Goal: Find specific page/section: Locate a particular part of the current website

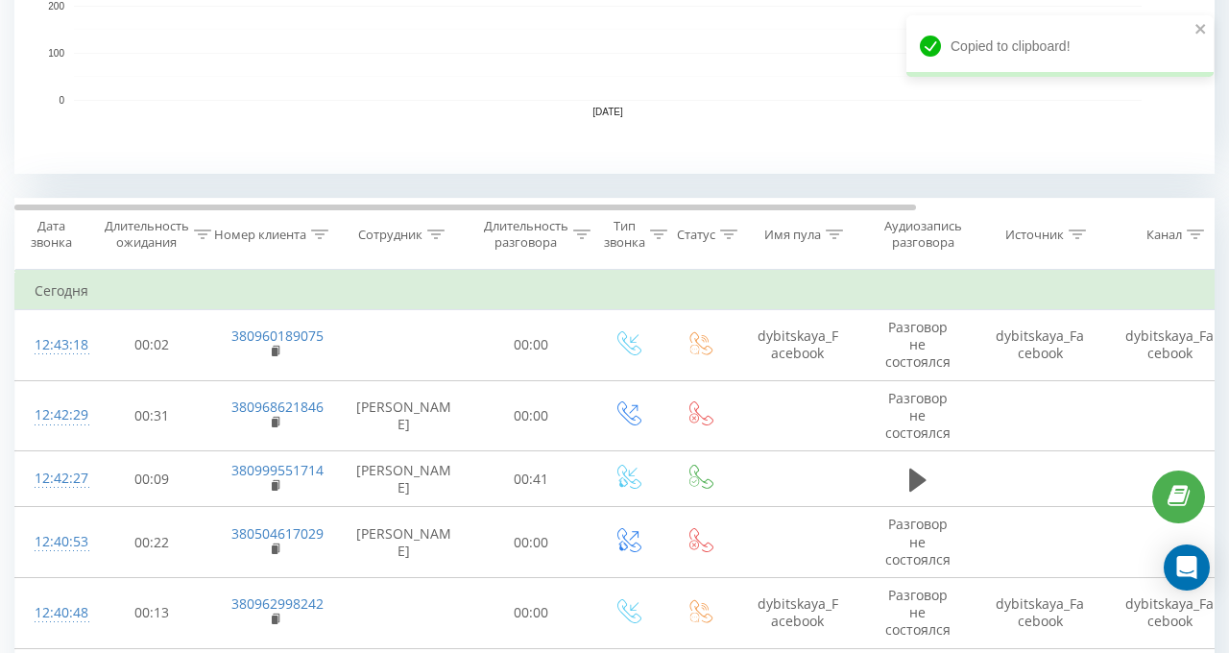
scroll to position [672, 0]
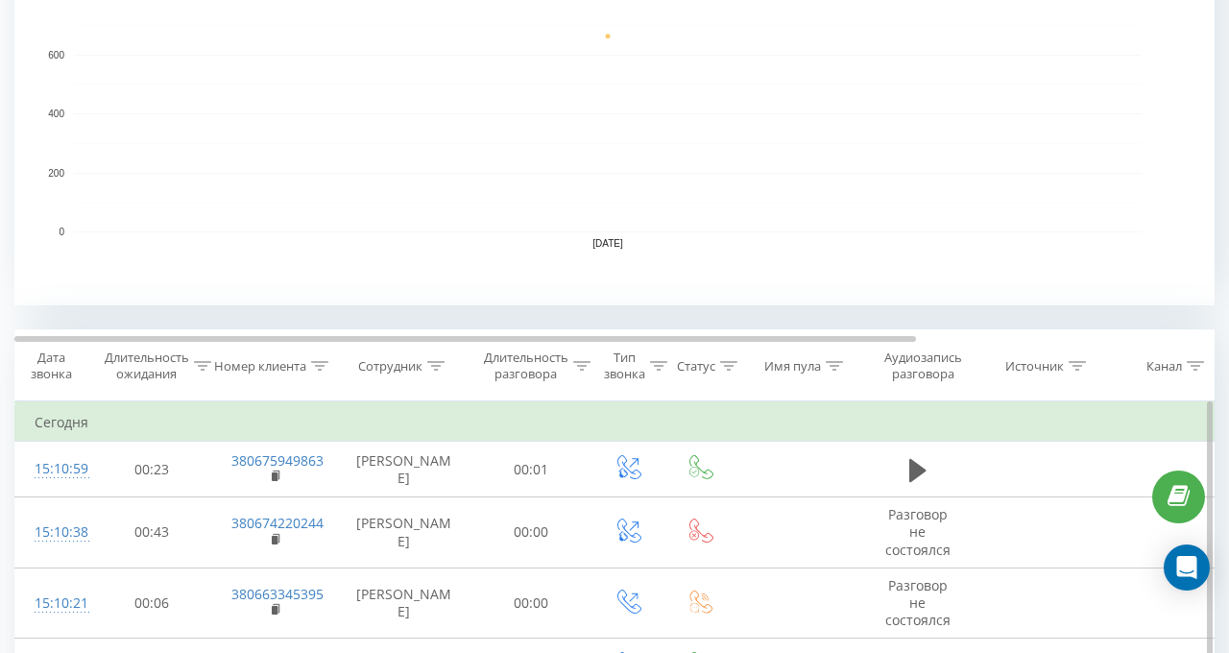
scroll to position [980, 0]
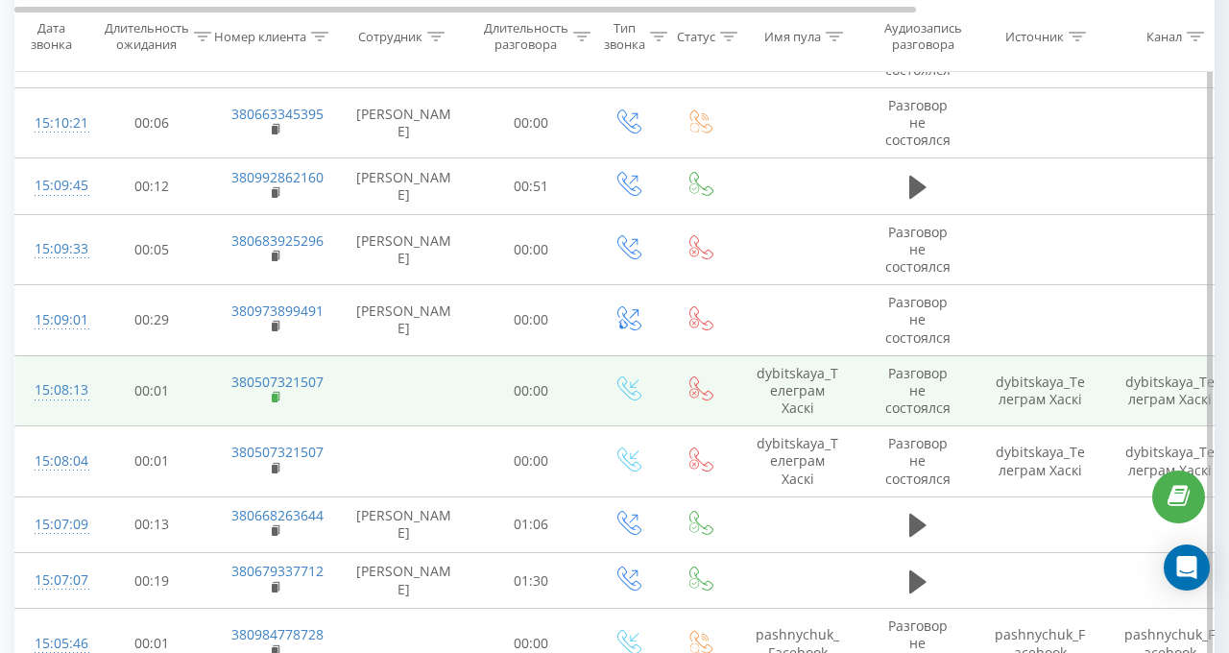
click at [277, 395] on rect at bounding box center [275, 398] width 6 height 9
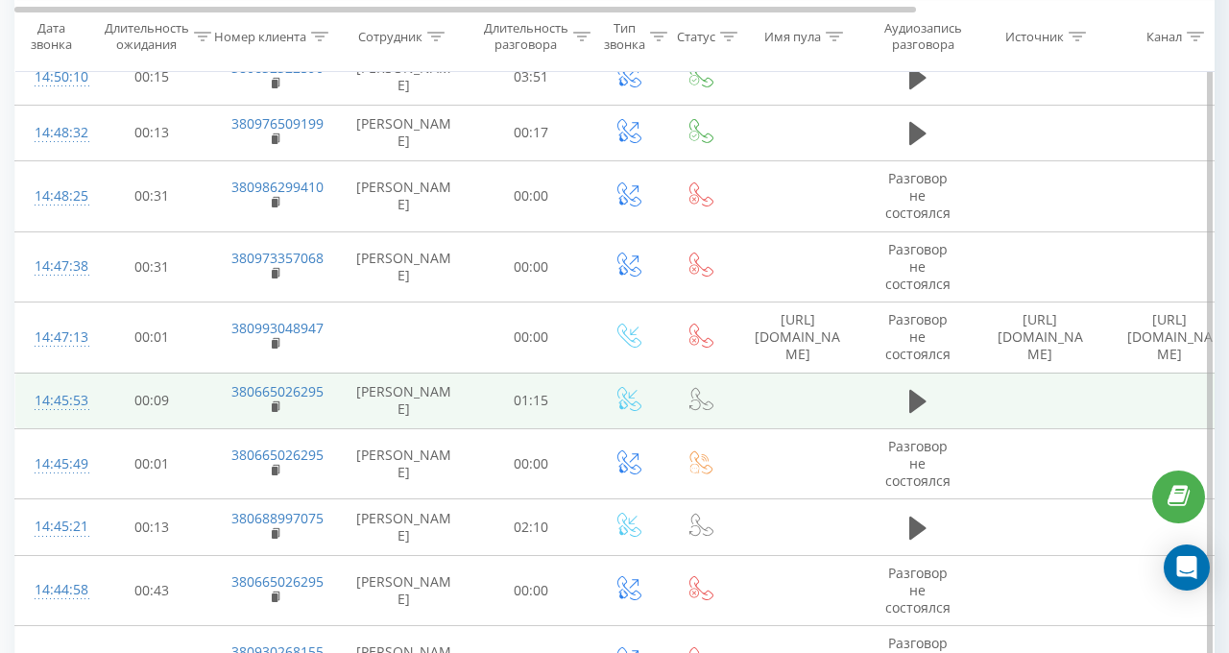
scroll to position [3573, 0]
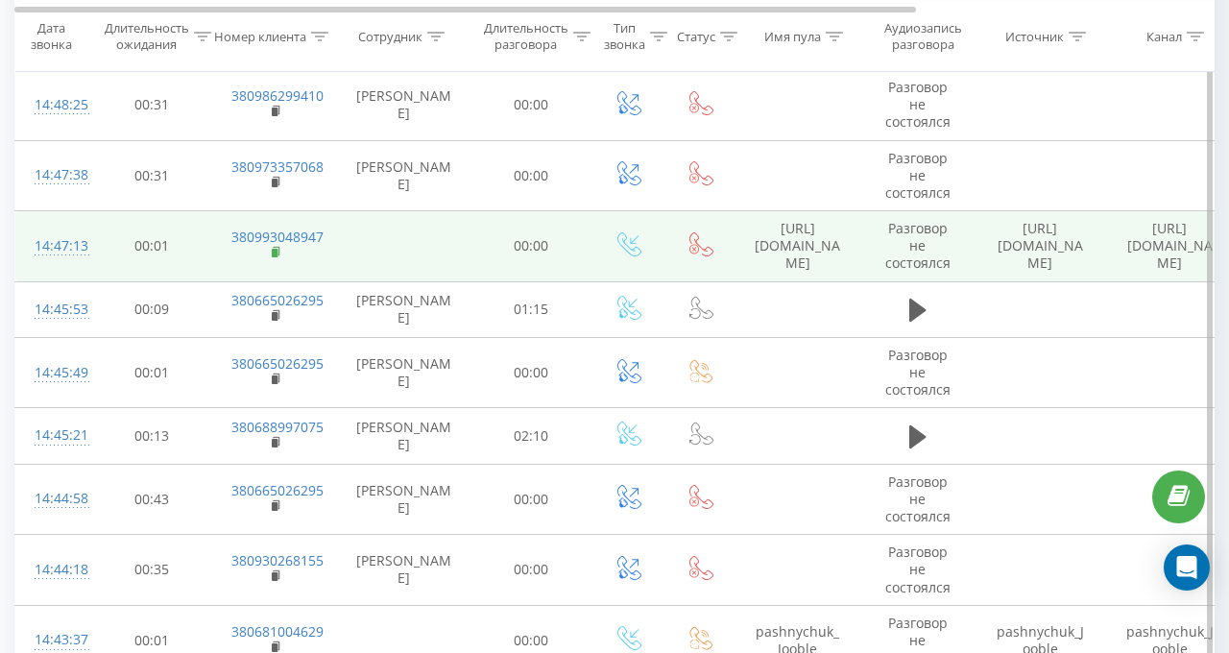
click at [272, 249] on rect at bounding box center [275, 253] width 6 height 9
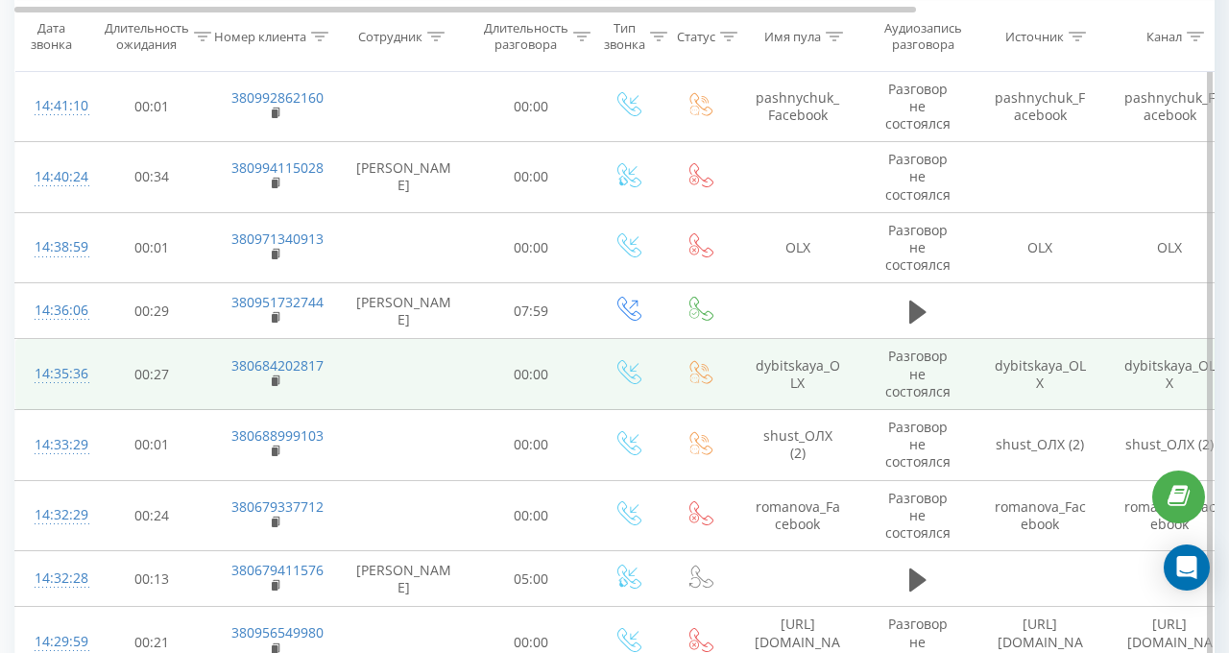
scroll to position [4437, 0]
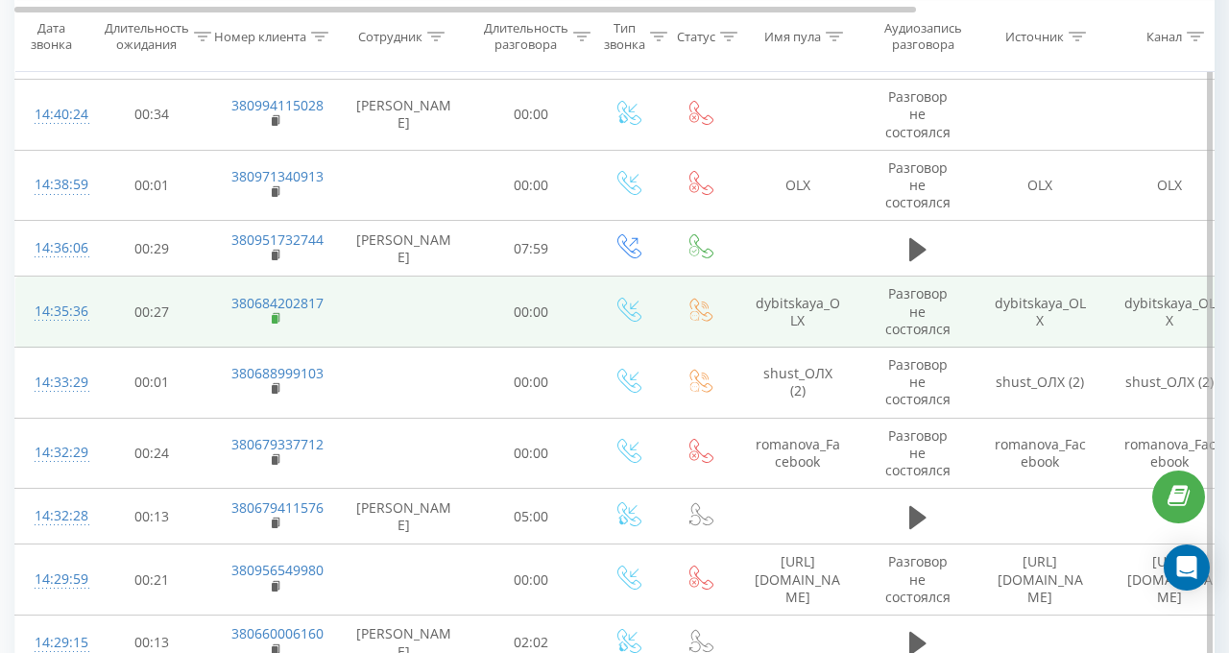
click at [275, 315] on rect at bounding box center [275, 319] width 6 height 9
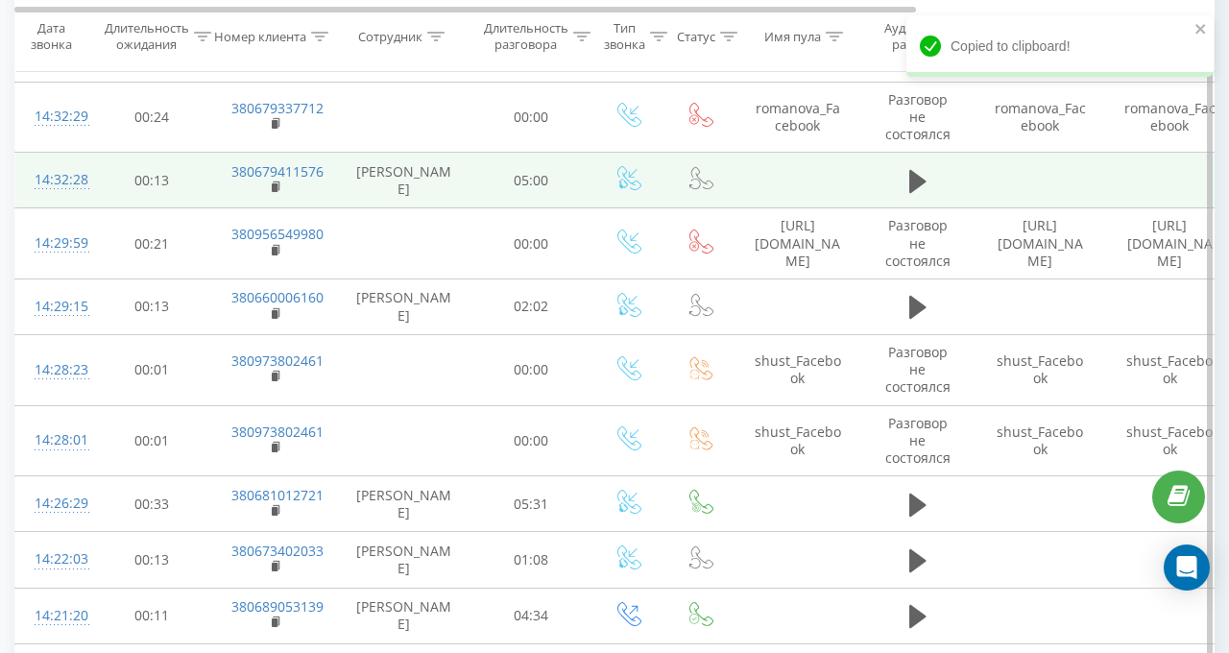
scroll to position [4822, 0]
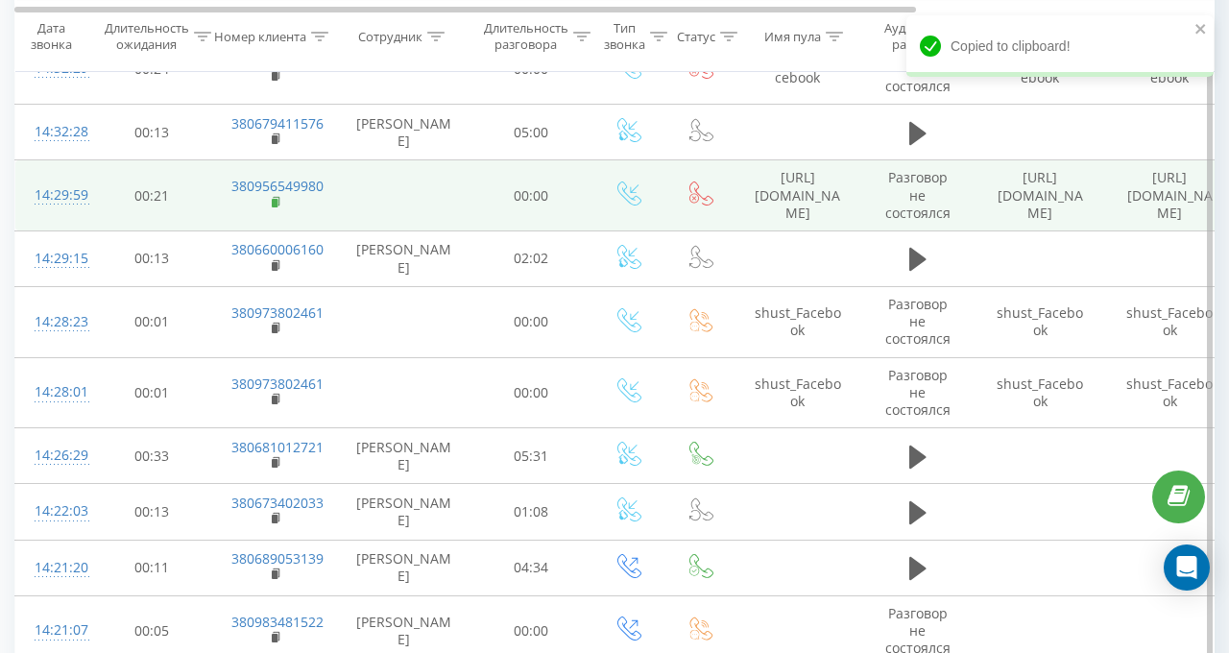
click at [278, 196] on icon at bounding box center [277, 202] width 11 height 13
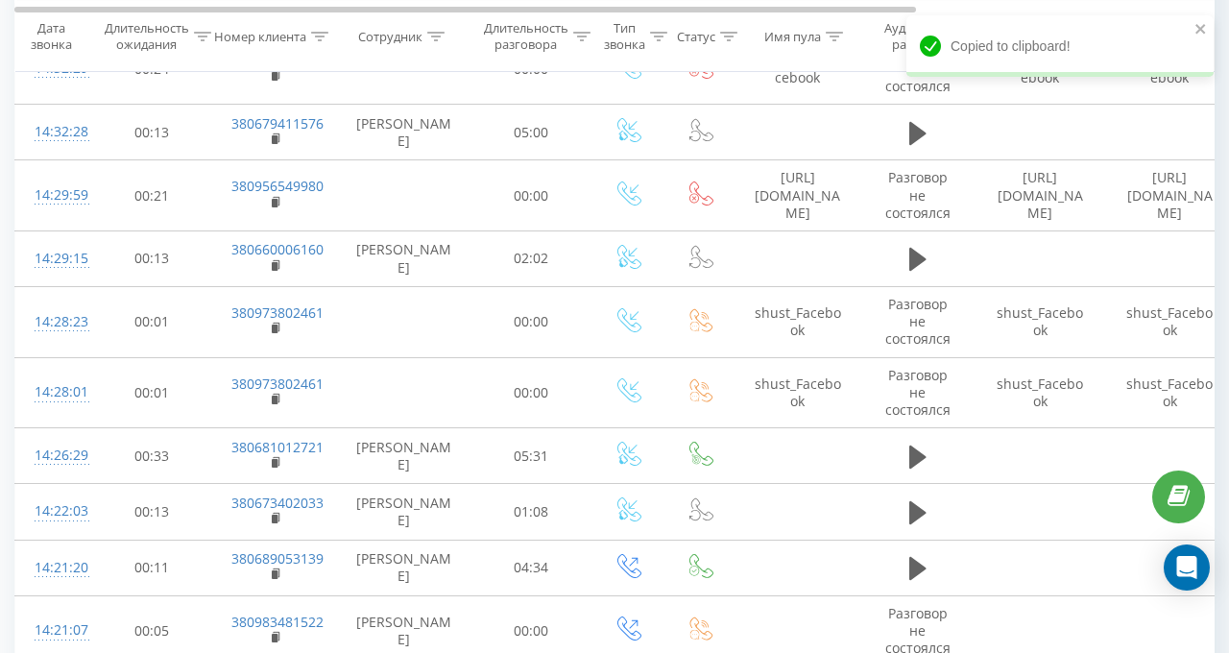
click at [442, 30] on div at bounding box center [435, 36] width 17 height 16
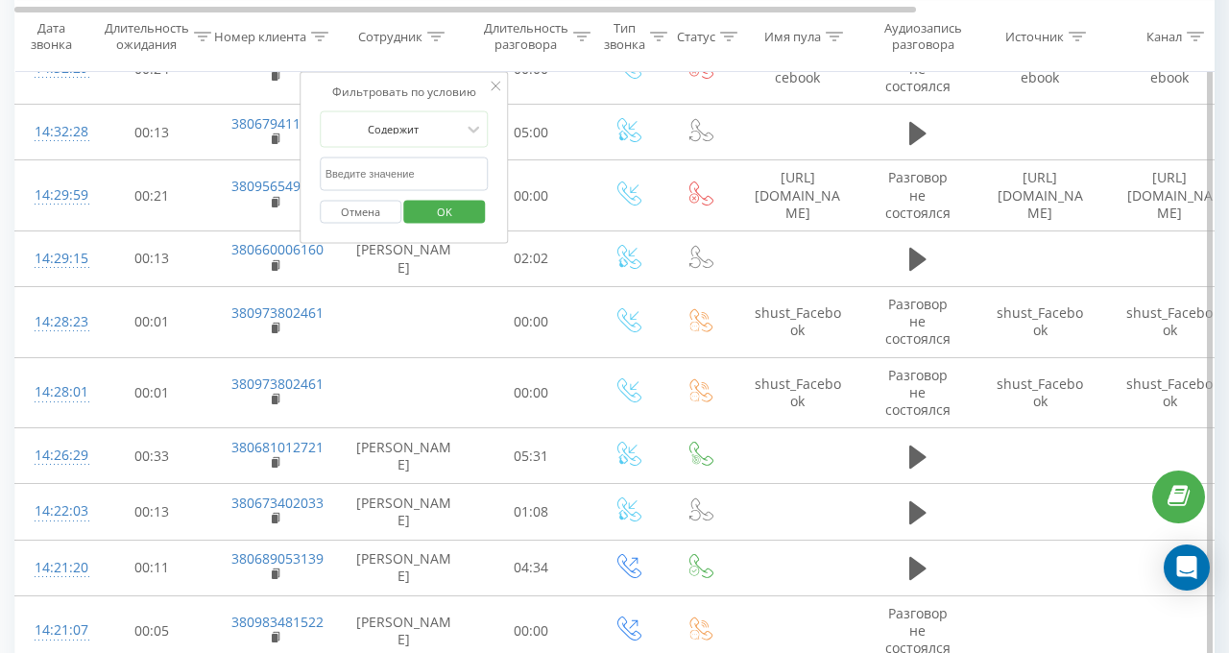
click at [396, 174] on input "text" at bounding box center [404, 174] width 169 height 34
type input "валерія"
click at [446, 208] on span "OK" at bounding box center [445, 211] width 54 height 30
